Goal: Check status: Check status

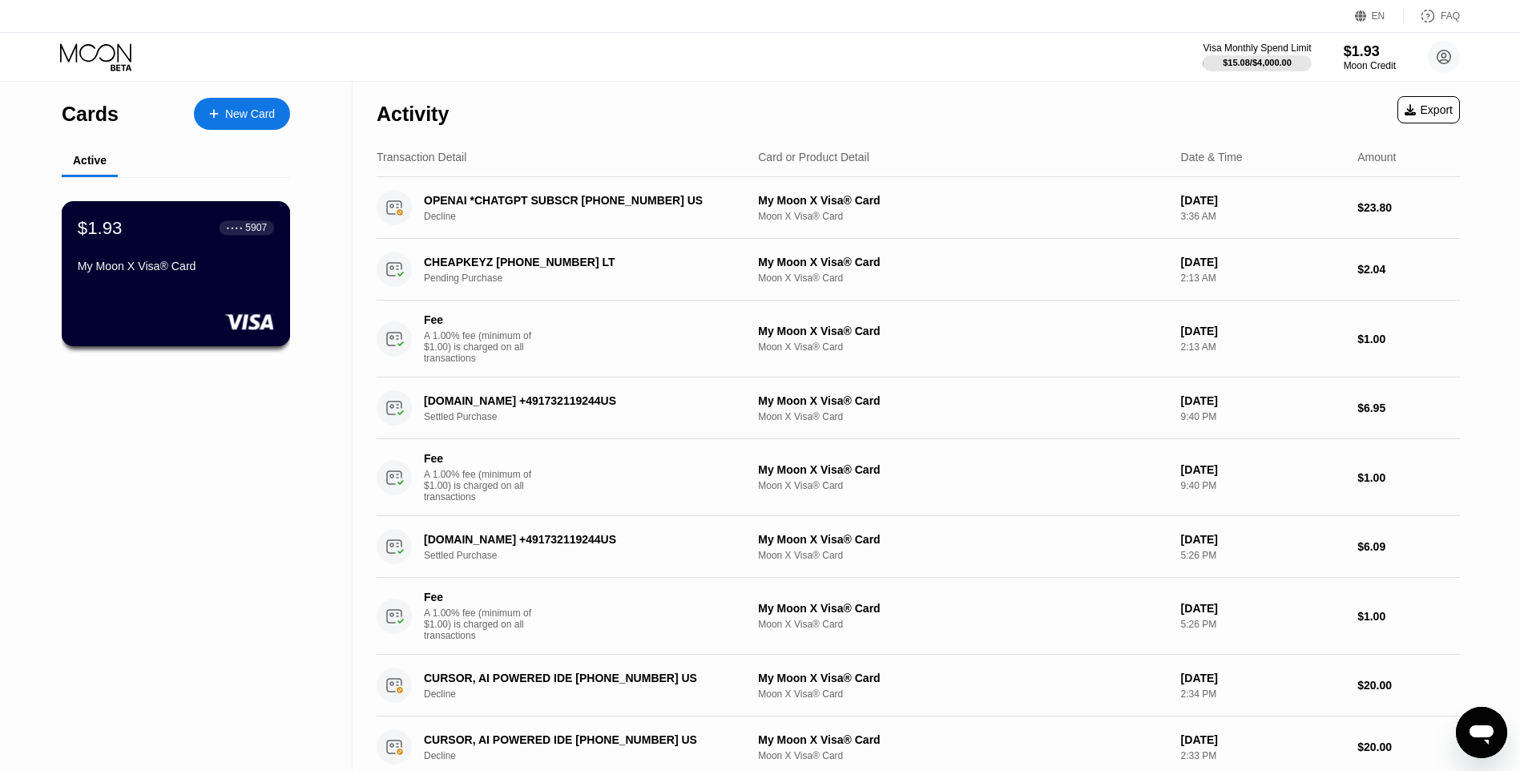
click at [204, 272] on div "My Moon X Visa® Card" at bounding box center [176, 266] width 196 height 13
